Goal: Task Accomplishment & Management: Use online tool/utility

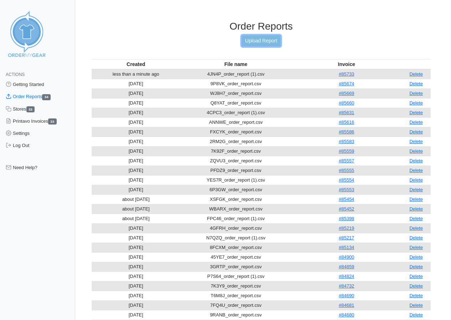
click at [262, 39] on link "Upload Report" at bounding box center [261, 40] width 39 height 11
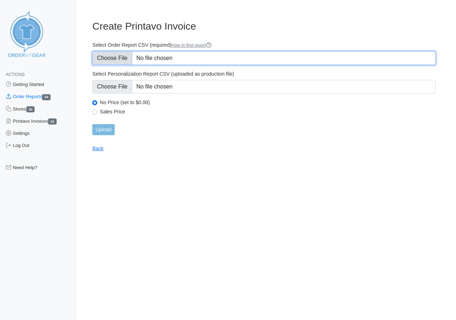
click at [117, 58] on input "Select Order Report CSV (required) How to find report" at bounding box center [264, 58] width 344 height 14
type input "C:\fakepath\34M6J_order_report.csv"
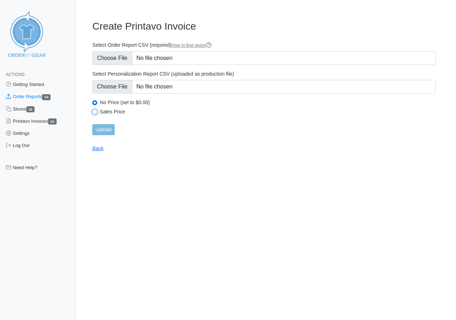
click at [96, 111] on input "Sales Price" at bounding box center [94, 111] width 5 height 5
radio input "true"
click at [104, 127] on input "Upload" at bounding box center [103, 129] width 22 height 11
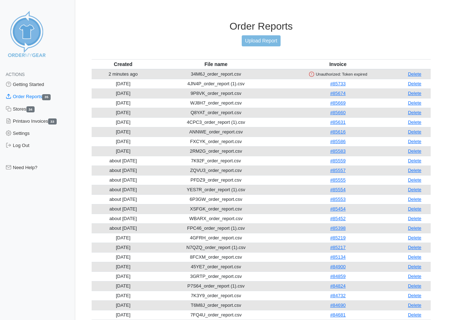
click at [314, 73] on icon at bounding box center [312, 74] width 6 height 6
click at [352, 36] on div "Order Reports Upload Report" at bounding box center [261, 39] width 339 height 39
click at [344, 45] on div "Order Reports Upload Report" at bounding box center [261, 39] width 339 height 39
click at [416, 73] on link "Delete" at bounding box center [415, 73] width 14 height 5
click at [416, 75] on link "Delete" at bounding box center [415, 73] width 14 height 5
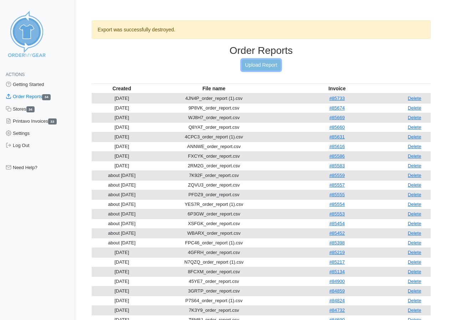
click at [257, 64] on link "Upload Report" at bounding box center [261, 65] width 39 height 11
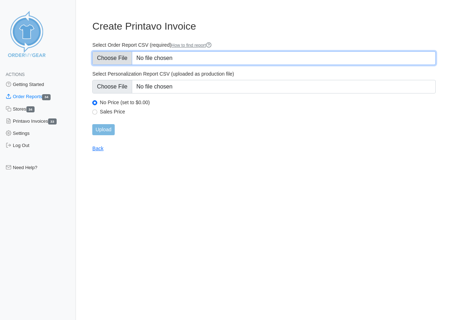
click at [117, 58] on input "Select Order Report CSV (required) How to find report" at bounding box center [264, 58] width 344 height 14
type input "C:\fakepath\34M6J_order_report.csv"
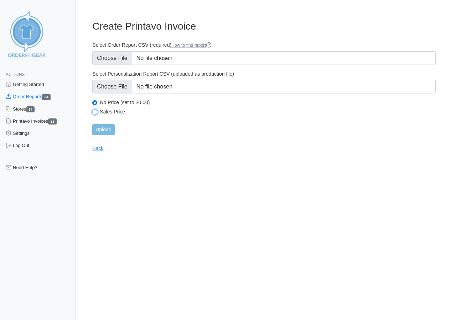
click at [94, 113] on input "Sales Price" at bounding box center [94, 111] width 5 height 5
radio input "true"
click at [103, 129] on input "Upload" at bounding box center [103, 129] width 22 height 11
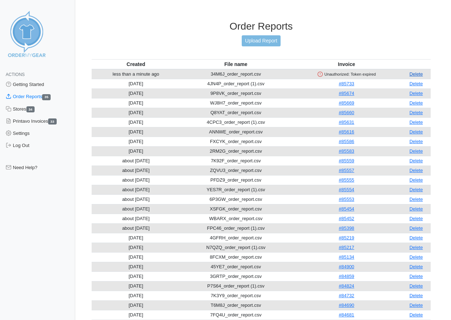
click at [417, 72] on link "Delete" at bounding box center [416, 73] width 14 height 5
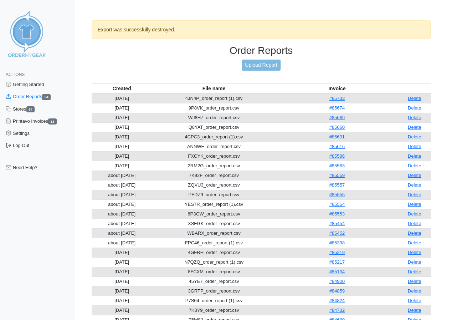
click at [21, 147] on link "Log Out" at bounding box center [37, 145] width 75 height 12
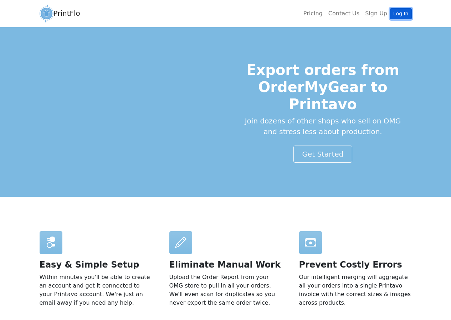
click at [400, 11] on link "Log In" at bounding box center [400, 13] width 21 height 11
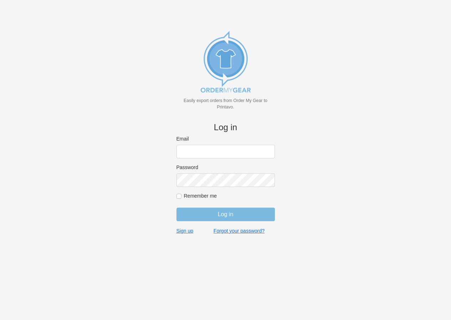
type input "[EMAIL_ADDRESS][DOMAIN_NAME]"
click at [181, 196] on input "Remember me" at bounding box center [178, 196] width 5 height 5
checkbox input "true"
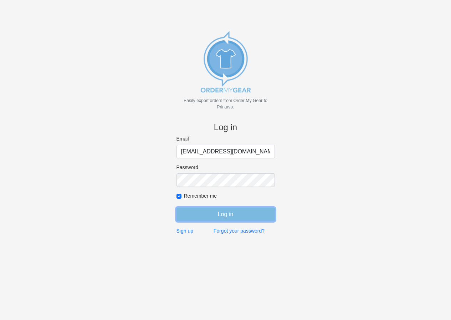
click at [217, 214] on input "Log in" at bounding box center [225, 215] width 98 height 14
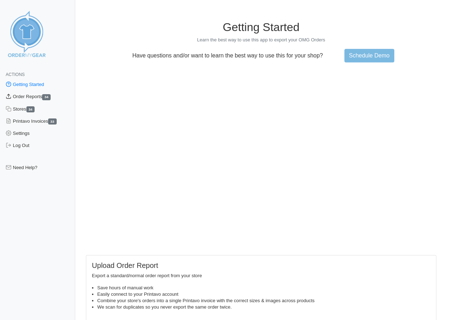
click at [27, 96] on link "Order Reports 34" at bounding box center [37, 97] width 75 height 12
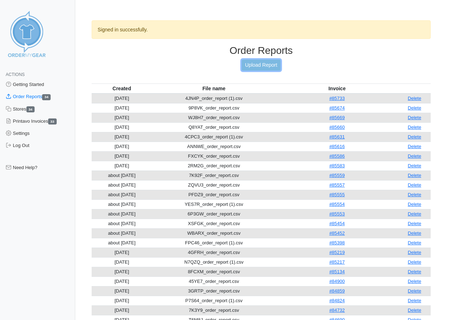
click at [258, 63] on link "Upload Report" at bounding box center [261, 65] width 39 height 11
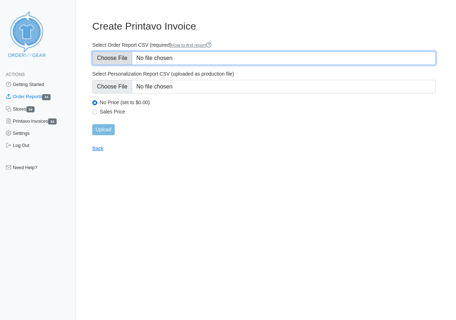
click at [112, 55] on input "Select Order Report CSV (required) How to find report" at bounding box center [264, 58] width 344 height 14
type input "C:\fakepath\34M6J_order_report.csv"
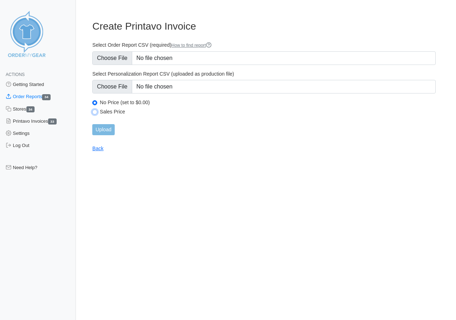
click at [96, 110] on input "Sales Price" at bounding box center [94, 111] width 5 height 5
radio input "true"
click at [100, 128] on input "Upload" at bounding box center [103, 129] width 22 height 11
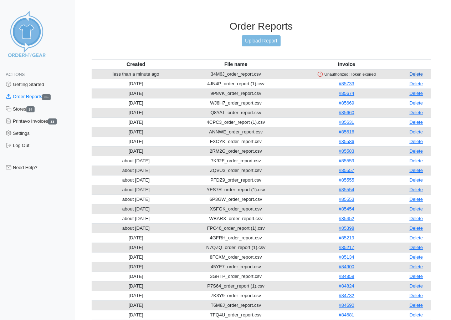
click at [415, 76] on link "Delete" at bounding box center [416, 73] width 14 height 5
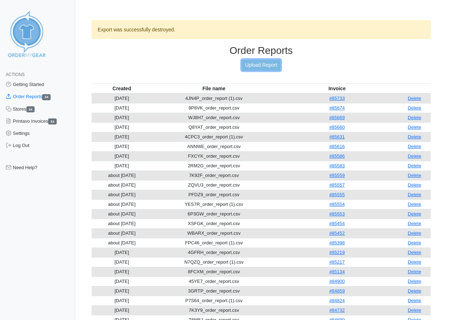
click at [253, 62] on link "Upload Report" at bounding box center [261, 65] width 39 height 11
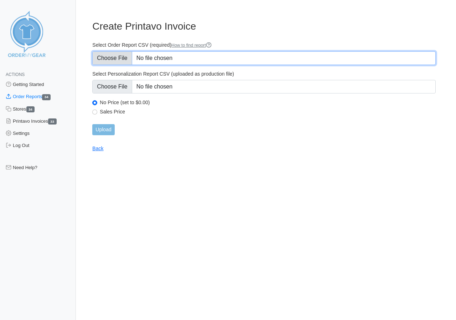
click at [115, 55] on input "Select Order Report CSV (required) How to find report" at bounding box center [264, 58] width 344 height 14
type input "C:\fakepath\34M6J_order_report (1).csv"
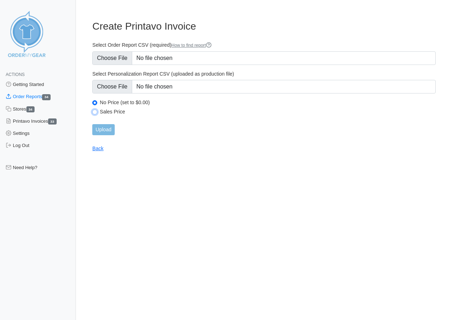
click at [94, 112] on input "Sales Price" at bounding box center [94, 111] width 5 height 5
radio input "true"
click at [103, 129] on input "Upload" at bounding box center [103, 129] width 22 height 11
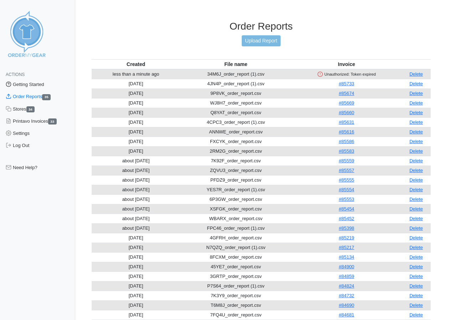
click at [31, 84] on link "Getting Started" at bounding box center [37, 84] width 75 height 12
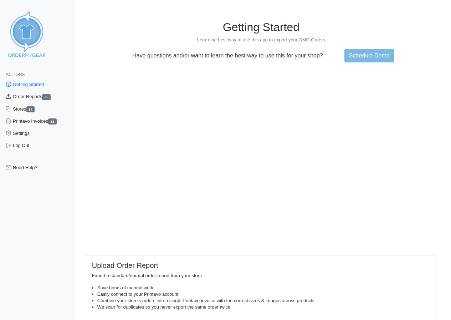
click at [27, 97] on link "Order Reports 35" at bounding box center [37, 97] width 75 height 12
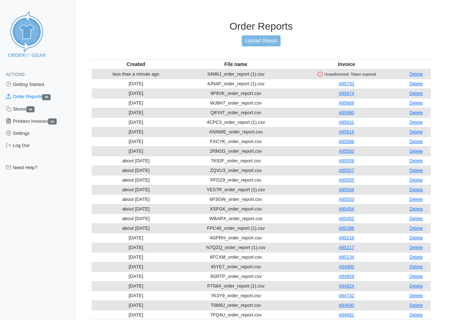
click at [33, 121] on link "Printavo Invoices 33" at bounding box center [37, 121] width 75 height 12
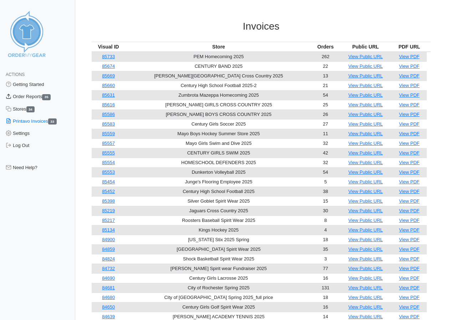
click at [32, 96] on link "Order Reports 35" at bounding box center [37, 97] width 75 height 12
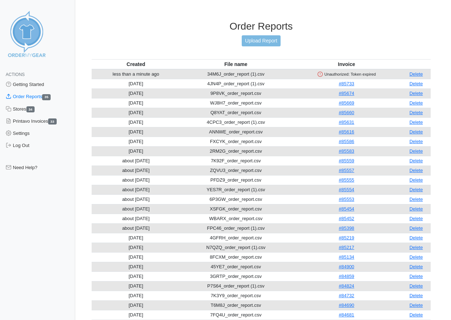
click at [320, 73] on line at bounding box center [320, 73] width 0 height 1
click at [418, 74] on link "Delete" at bounding box center [416, 73] width 14 height 5
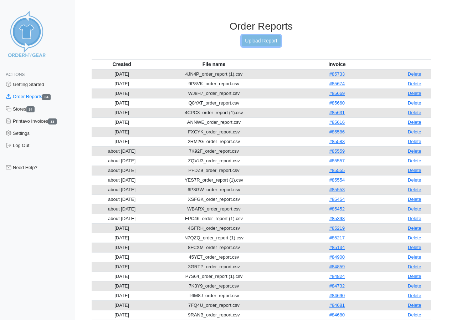
click at [265, 39] on link "Upload Report" at bounding box center [261, 40] width 39 height 11
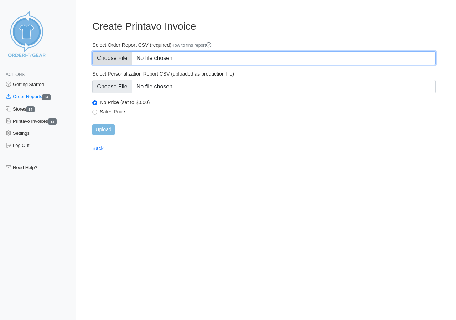
click at [110, 57] on input "Select Order Report CSV (required) How to find report" at bounding box center [264, 58] width 344 height 14
type input "C:\fakepath\34M6J_order_report (2).csv"
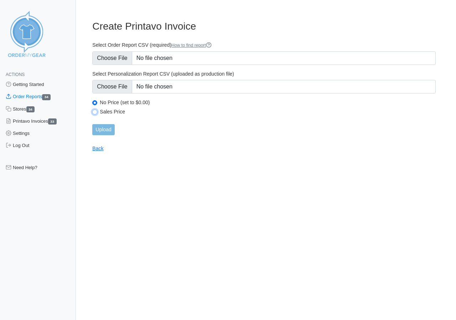
click at [96, 111] on input "Sales Price" at bounding box center [94, 111] width 5 height 5
radio input "true"
click at [103, 130] on input "Upload" at bounding box center [103, 129] width 22 height 11
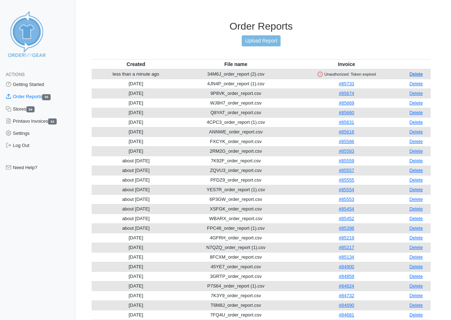
click at [420, 73] on link "Delete" at bounding box center [416, 73] width 14 height 5
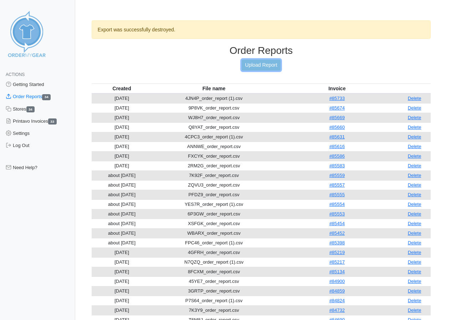
click at [259, 63] on link "Upload Report" at bounding box center [261, 65] width 39 height 11
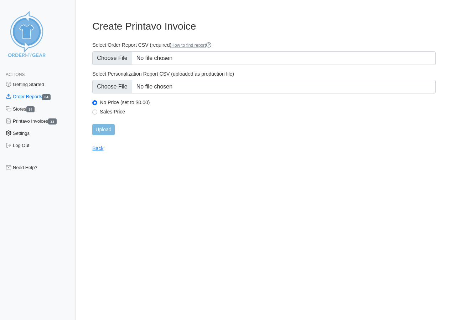
click at [21, 134] on link "Settings" at bounding box center [38, 133] width 76 height 12
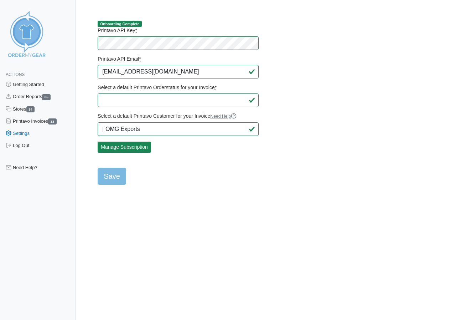
click at [345, 97] on main "Onboarding Complete Printavo API Key * Printavo API Email * sales@superiorscree…" at bounding box center [264, 98] width 361 height 173
click at [112, 176] on input "Save" at bounding box center [112, 176] width 29 height 17
type input "Saving..."
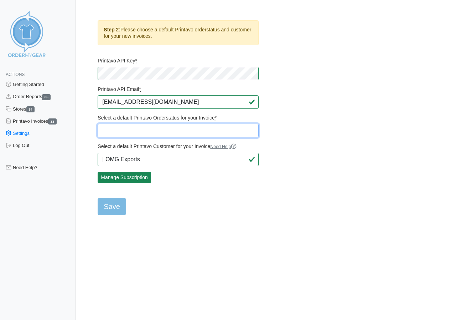
click at [158, 129] on select "Quote Approval Sent OMG EXPORT - NEEDS ATTENTION NEEDS to be Ordered Prepayment…" at bounding box center [178, 131] width 161 height 14
click at [98, 124] on select "Quote Approval Sent OMG EXPORT - NEEDS ATTENTION NEEDS to be Ordered Prepayment…" at bounding box center [178, 131] width 161 height 14
click at [156, 133] on select "Quote Approval Sent OMG EXPORT - NEEDS ATTENTION NEEDS to be Ordered Prepayment…" at bounding box center [178, 131] width 161 height 14
select select "483462"
click at [98, 124] on select "Quote Approval Sent OMG EXPORT - NEEDS ATTENTION NEEDS to be Ordered Prepayment…" at bounding box center [178, 131] width 161 height 14
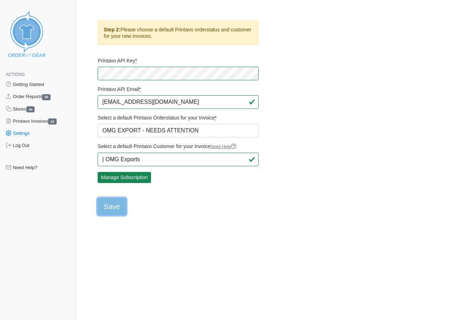
click at [108, 206] on input "Save" at bounding box center [112, 206] width 29 height 17
type input "Saving..."
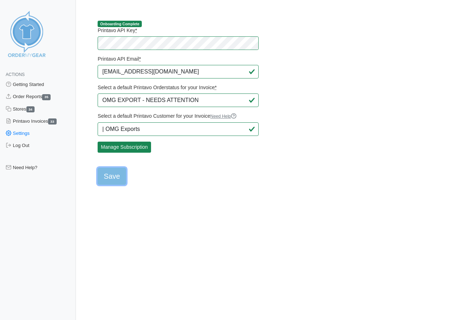
click at [113, 175] on input "Save" at bounding box center [112, 176] width 29 height 17
type input "Saving..."
click at [24, 97] on link "Order Reports 35" at bounding box center [38, 97] width 76 height 12
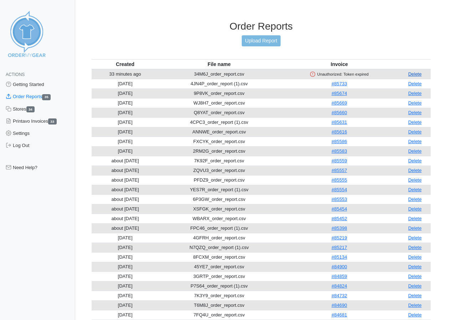
click at [416, 73] on link "Delete" at bounding box center [415, 73] width 14 height 5
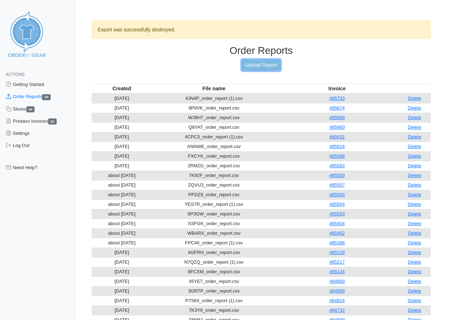
click at [257, 64] on link "Upload Report" at bounding box center [261, 65] width 39 height 11
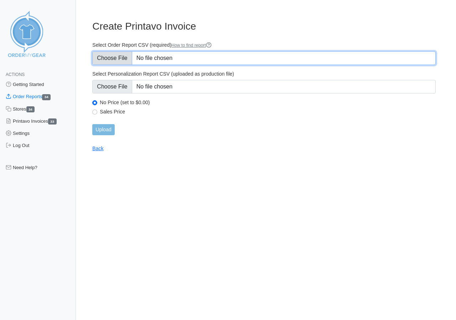
click at [104, 58] on input "Select Order Report CSV (required) How to find report" at bounding box center [264, 58] width 344 height 14
type input "C:\fakepath\34M6J_order_report (2).csv"
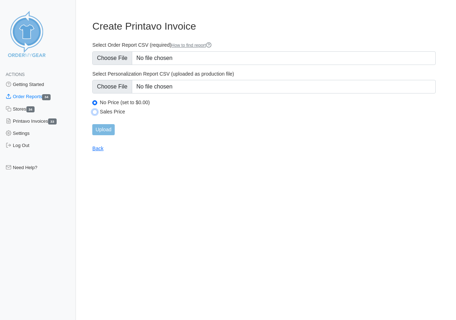
click at [97, 112] on input "Sales Price" at bounding box center [94, 111] width 5 height 5
radio input "true"
click at [103, 131] on input "Upload" at bounding box center [103, 129] width 22 height 11
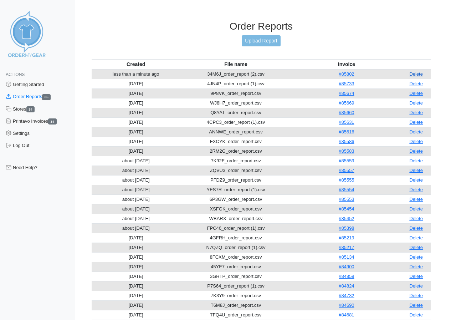
click at [414, 74] on link "Delete" at bounding box center [416, 73] width 14 height 5
